Goal: Task Accomplishment & Management: Manage account settings

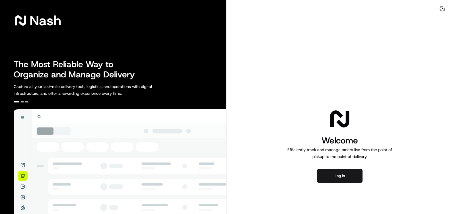
click at [343, 184] on div "Welcome Efficiently track and manage orders live from the point of pickup to th…" at bounding box center [339, 145] width 226 height 290
click at [341, 180] on button "Log in" at bounding box center [339, 176] width 45 height 14
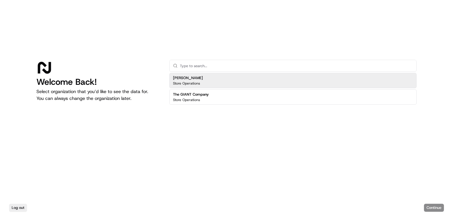
click at [182, 80] on h2 "[PERSON_NAME]" at bounding box center [188, 77] width 30 height 5
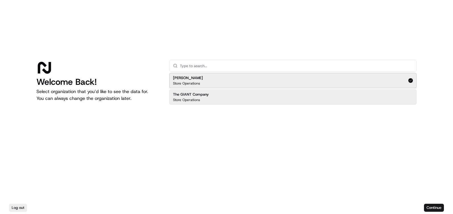
drag, startPoint x: 425, startPoint y: 205, endPoint x: 422, endPoint y: 210, distance: 5.4
click at [423, 209] on div "Log out Continue" at bounding box center [226, 207] width 453 height 13
click at [433, 208] on button "Continue" at bounding box center [434, 208] width 20 height 8
